Goal: Task Accomplishment & Management: Use online tool/utility

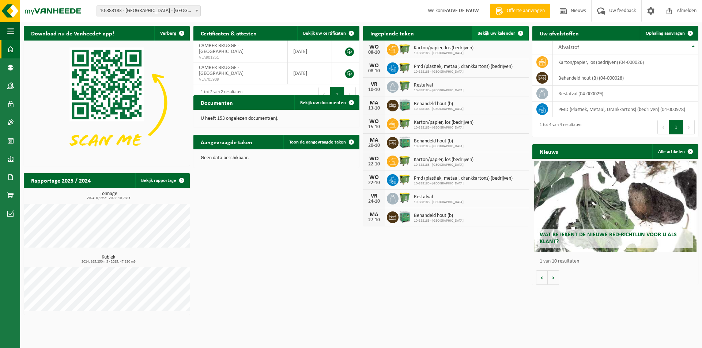
click at [493, 31] on span "Bekijk uw kalender" at bounding box center [496, 33] width 38 height 5
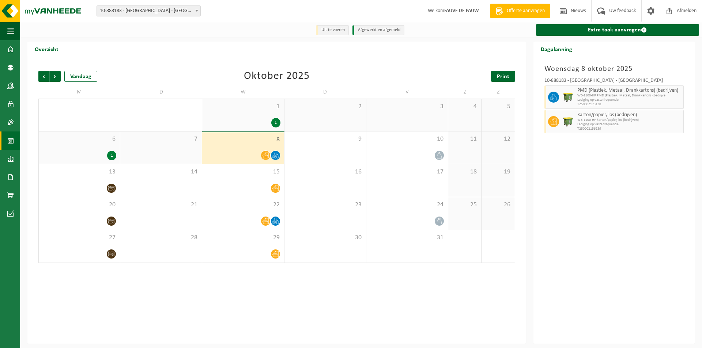
click at [505, 80] on span "Print" at bounding box center [503, 77] width 12 height 6
click at [55, 78] on span "Volgende" at bounding box center [55, 76] width 11 height 11
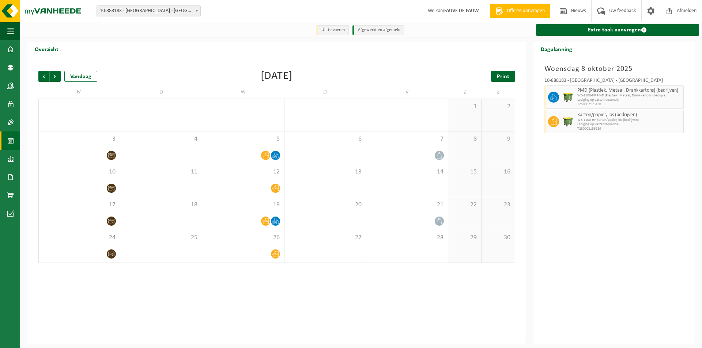
click at [498, 77] on span "Print" at bounding box center [503, 77] width 12 height 6
click at [59, 75] on span "Volgende" at bounding box center [55, 76] width 11 height 11
click at [511, 78] on link "Print" at bounding box center [503, 76] width 24 height 11
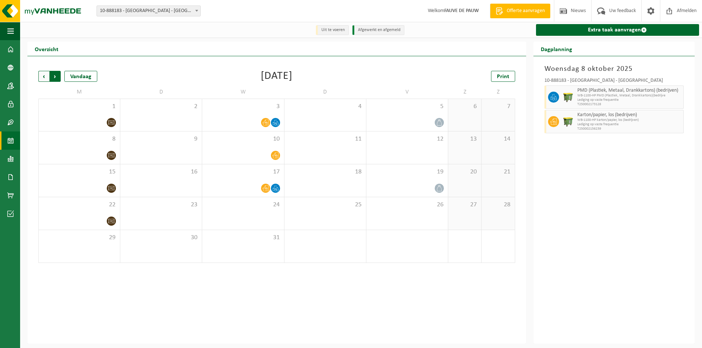
click at [46, 79] on span "Vorige" at bounding box center [43, 76] width 11 height 11
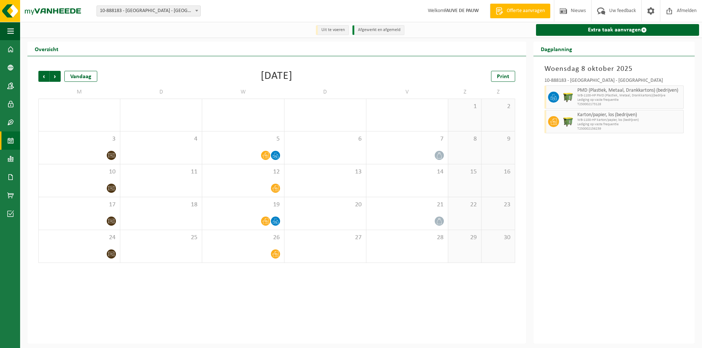
click at [46, 79] on span "Vorige" at bounding box center [43, 76] width 11 height 11
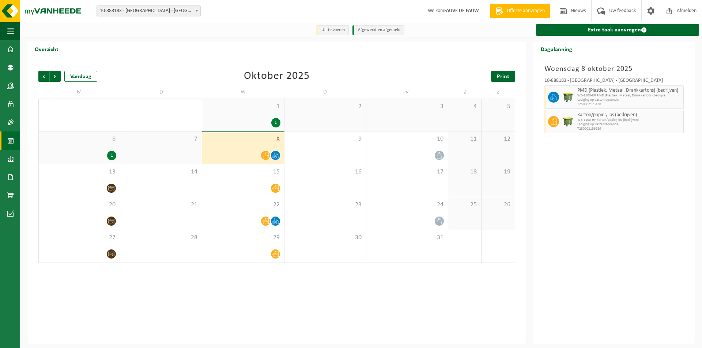
click at [502, 75] on span "Print" at bounding box center [503, 77] width 12 height 6
